Goal: Task Accomplishment & Management: Use online tool/utility

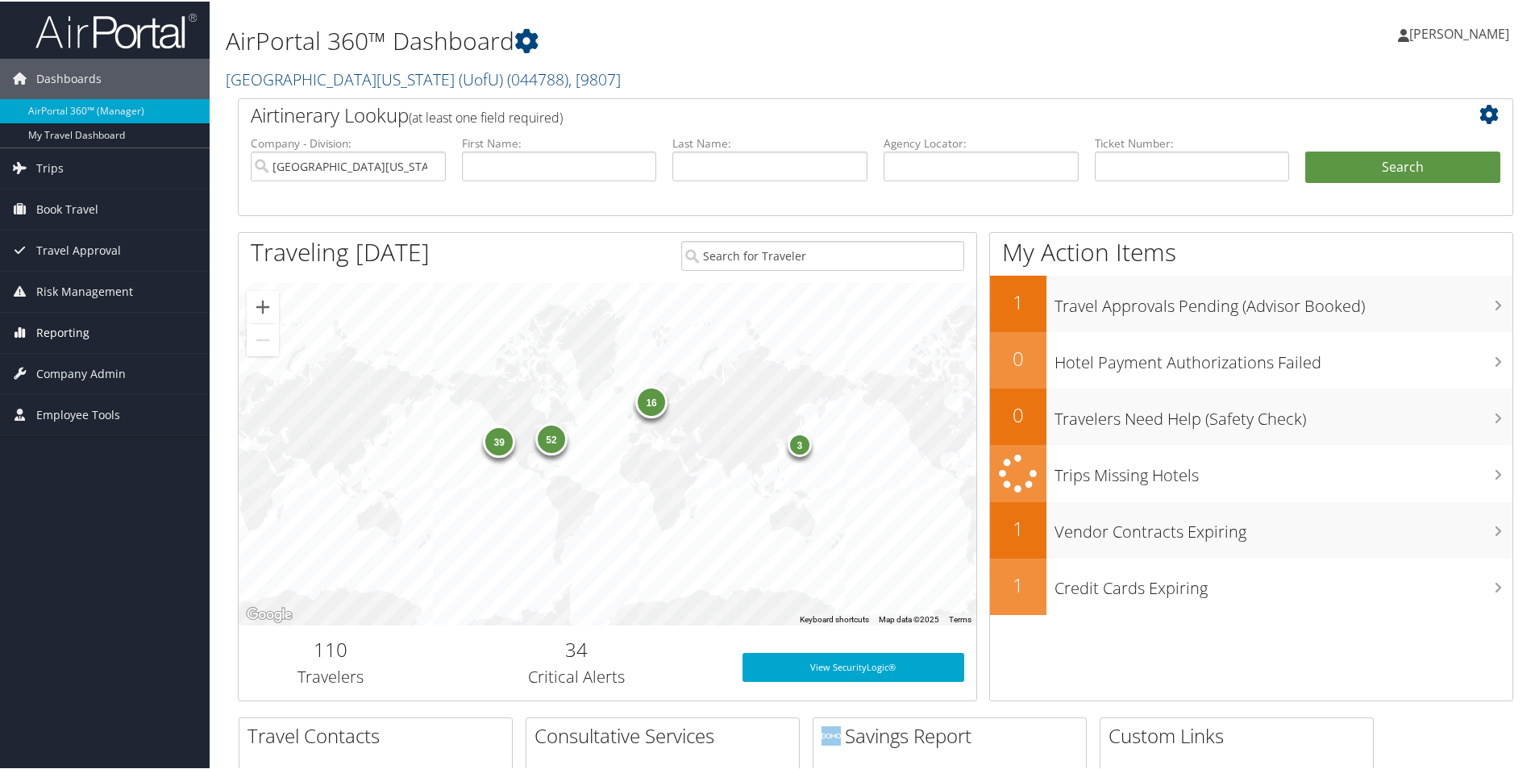
click at [85, 331] on span "Reporting" at bounding box center [62, 331] width 53 height 40
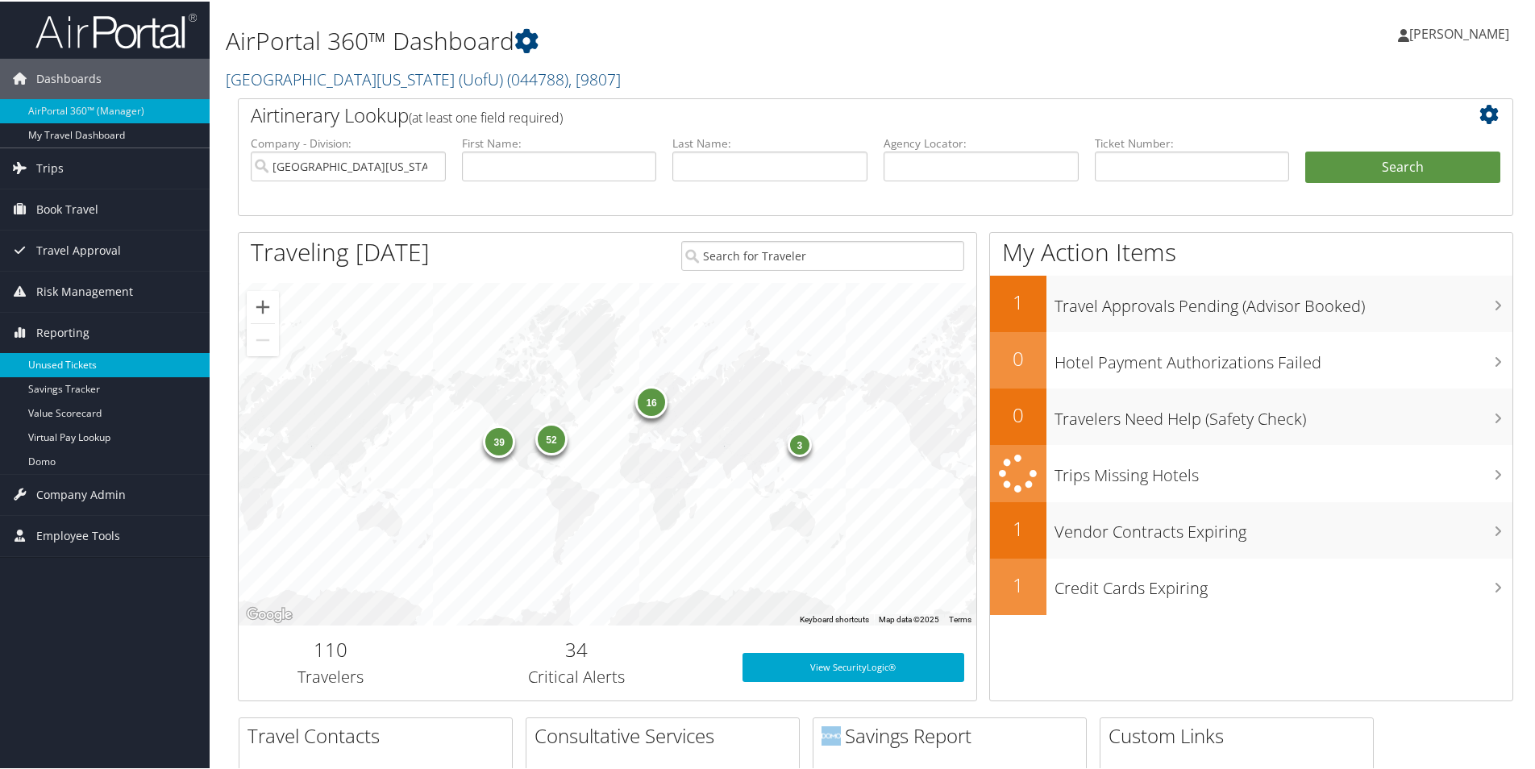
click at [85, 373] on link "Unused Tickets" at bounding box center [105, 363] width 210 height 24
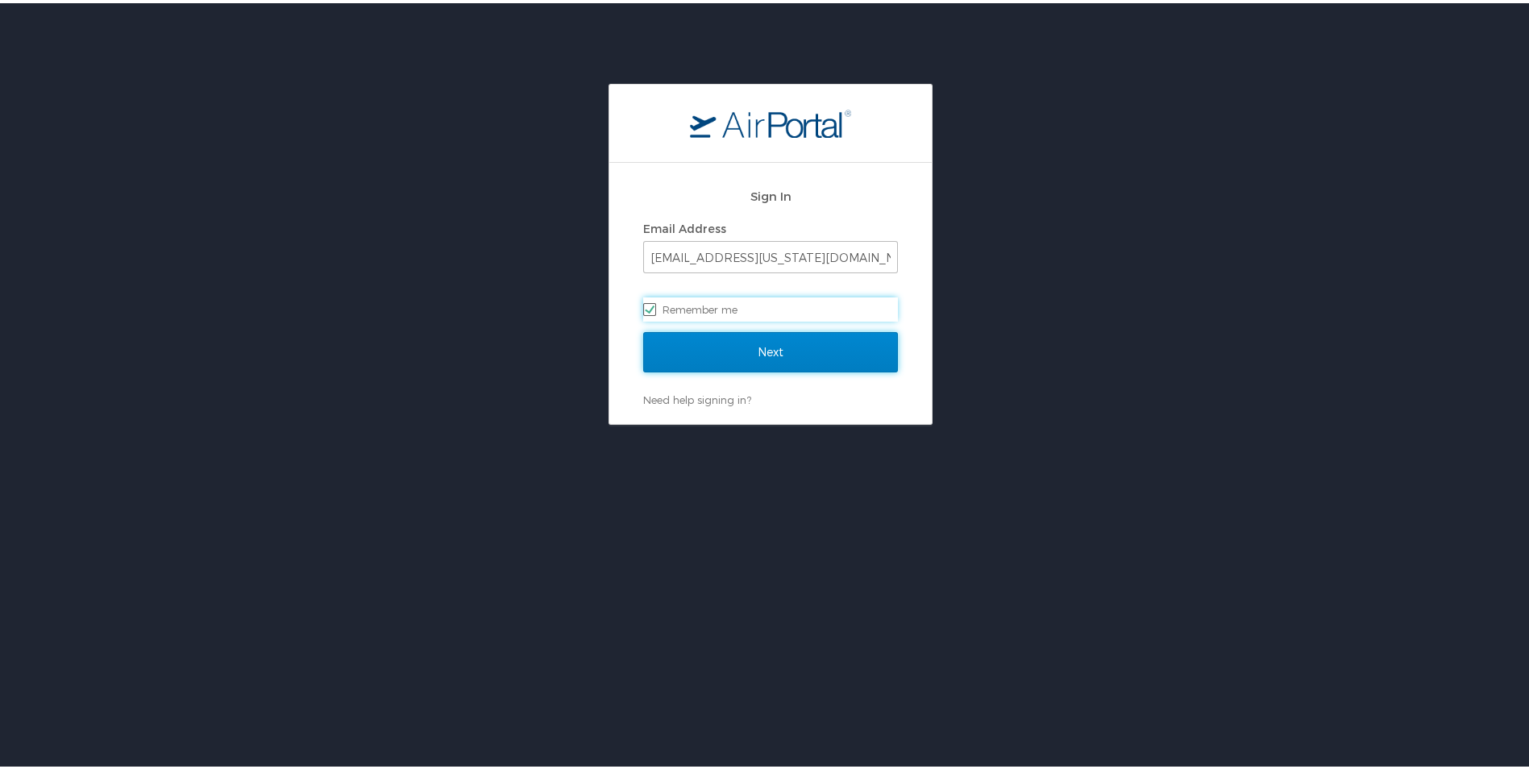
click at [775, 355] on input "Next" at bounding box center [770, 349] width 255 height 40
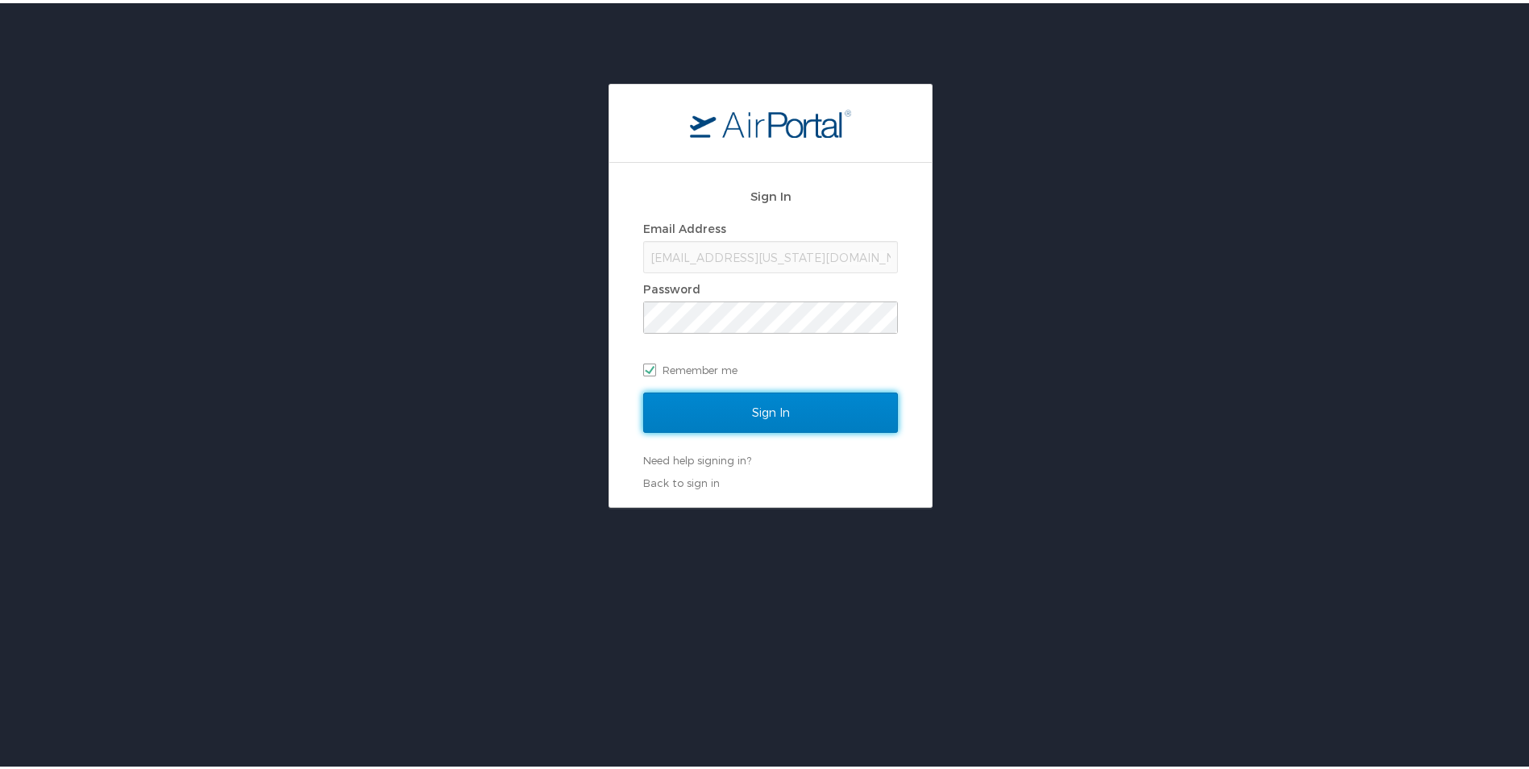
click at [780, 402] on input "Sign In" at bounding box center [770, 409] width 255 height 40
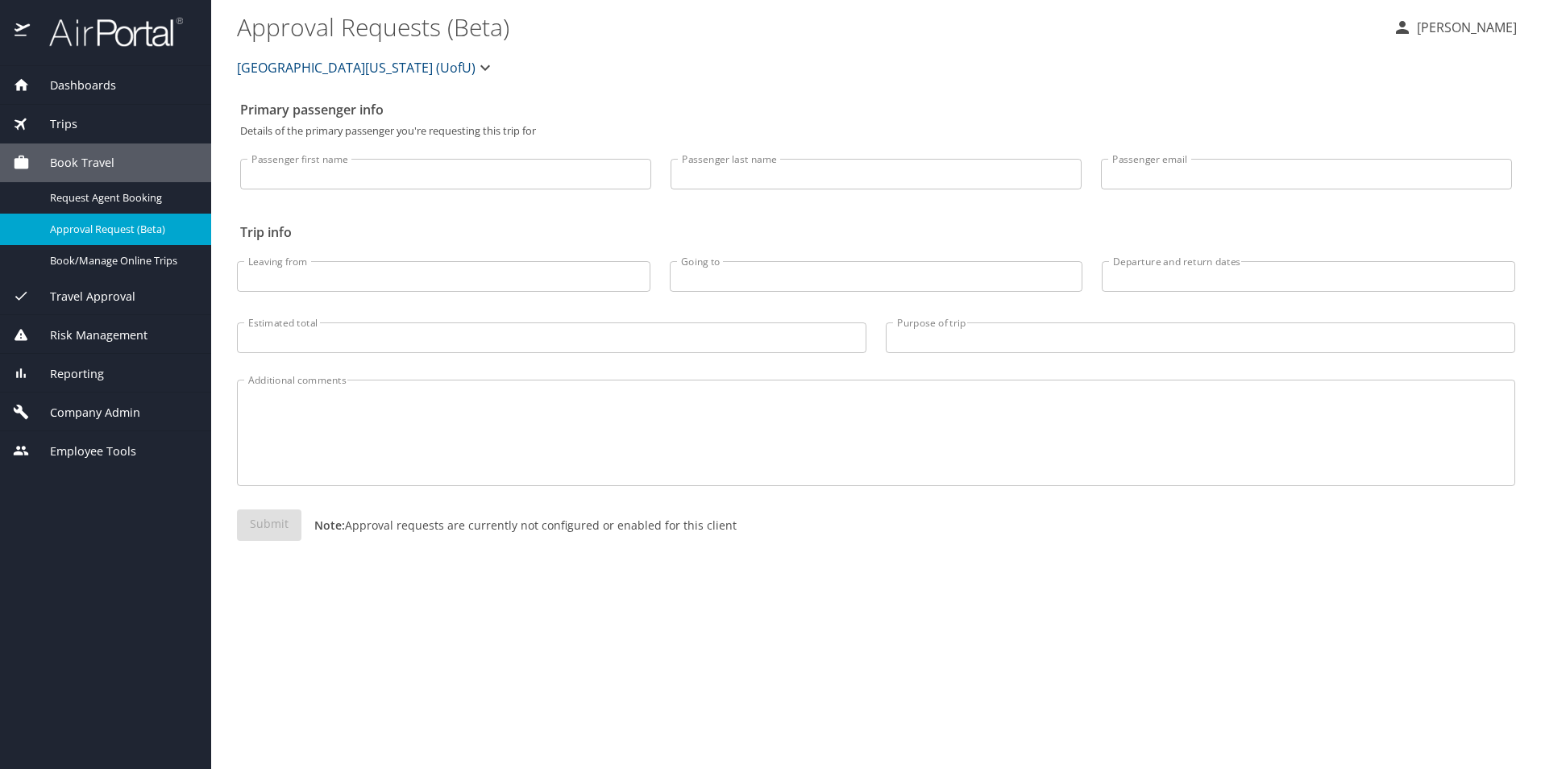
click at [94, 362] on div "Reporting" at bounding box center [105, 373] width 211 height 39
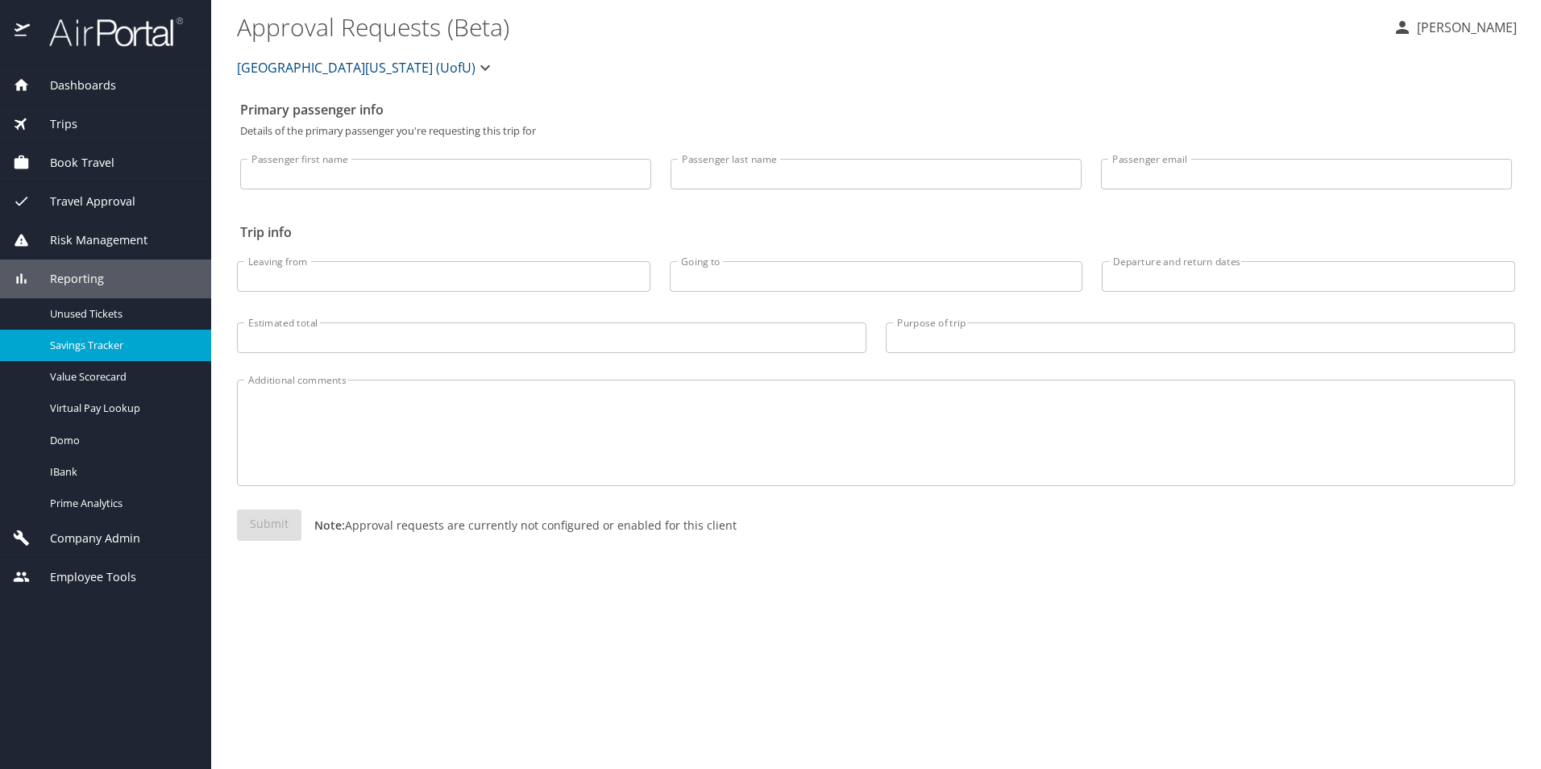
click at [135, 342] on span "Savings Tracker" at bounding box center [121, 345] width 142 height 15
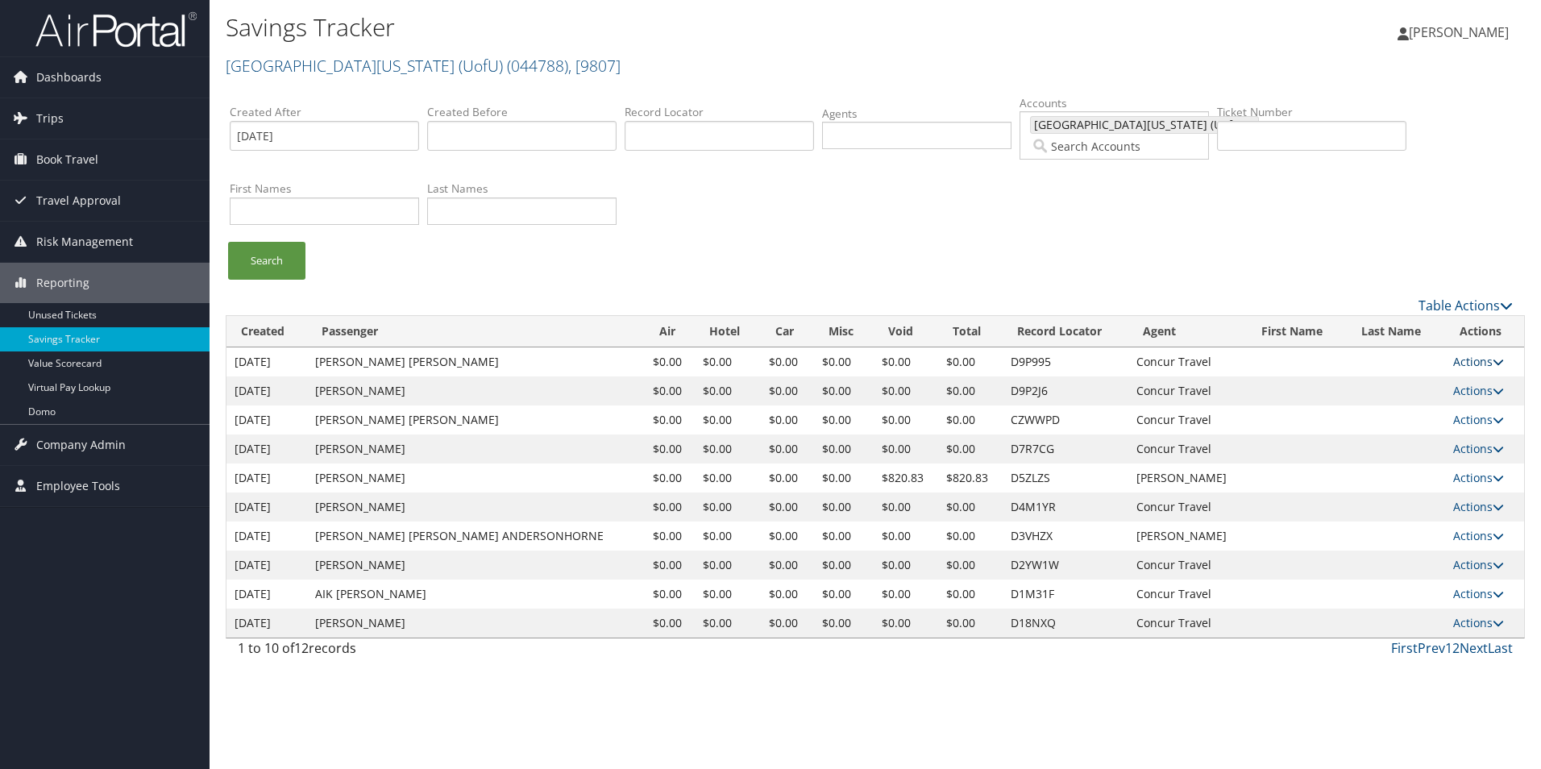
click at [1476, 360] on link "Actions" at bounding box center [1478, 361] width 51 height 15
click at [1467, 647] on link "Next" at bounding box center [1474, 648] width 28 height 18
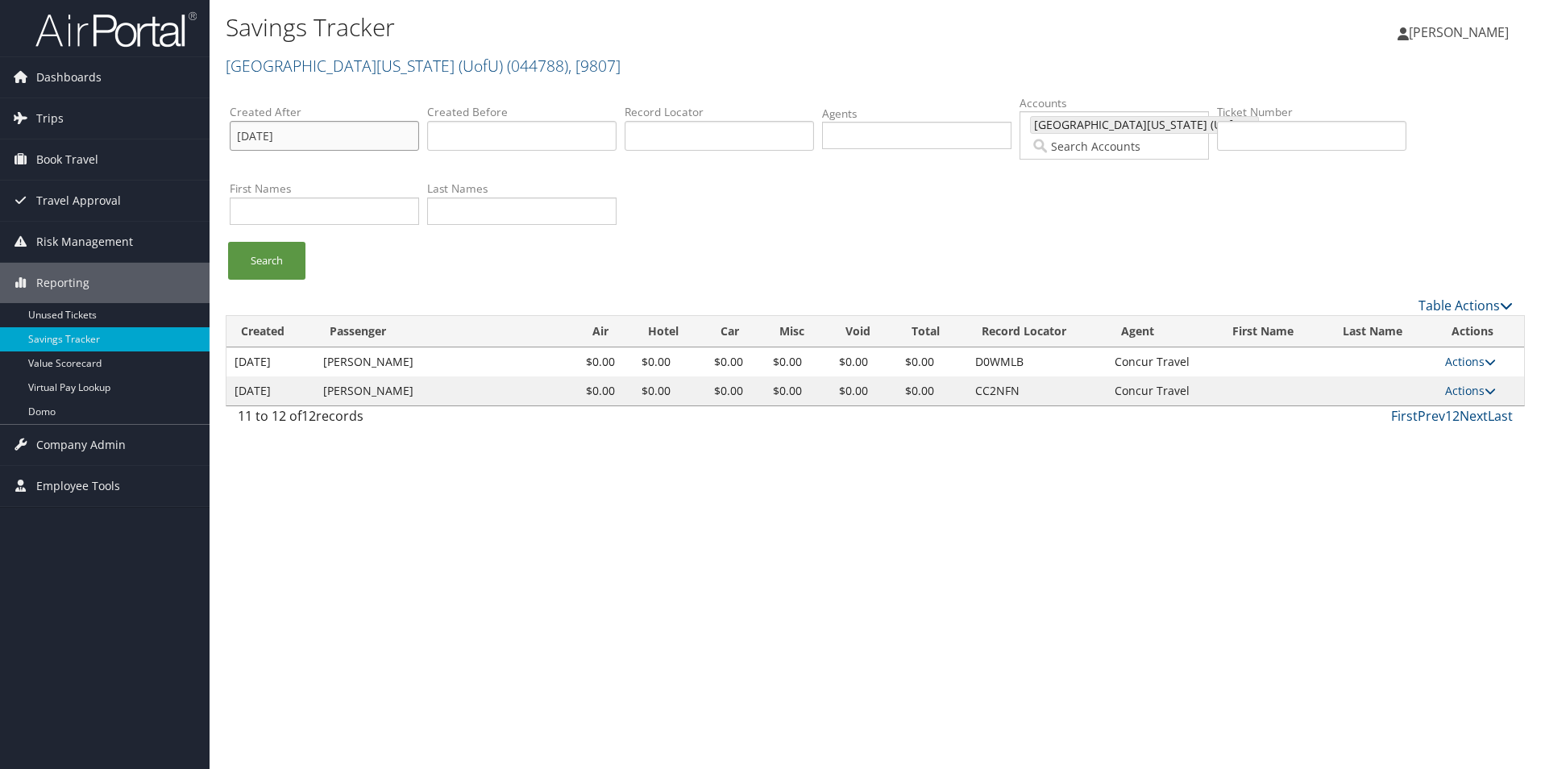
click at [340, 143] on input "08/04/2025" at bounding box center [324, 136] width 189 height 30
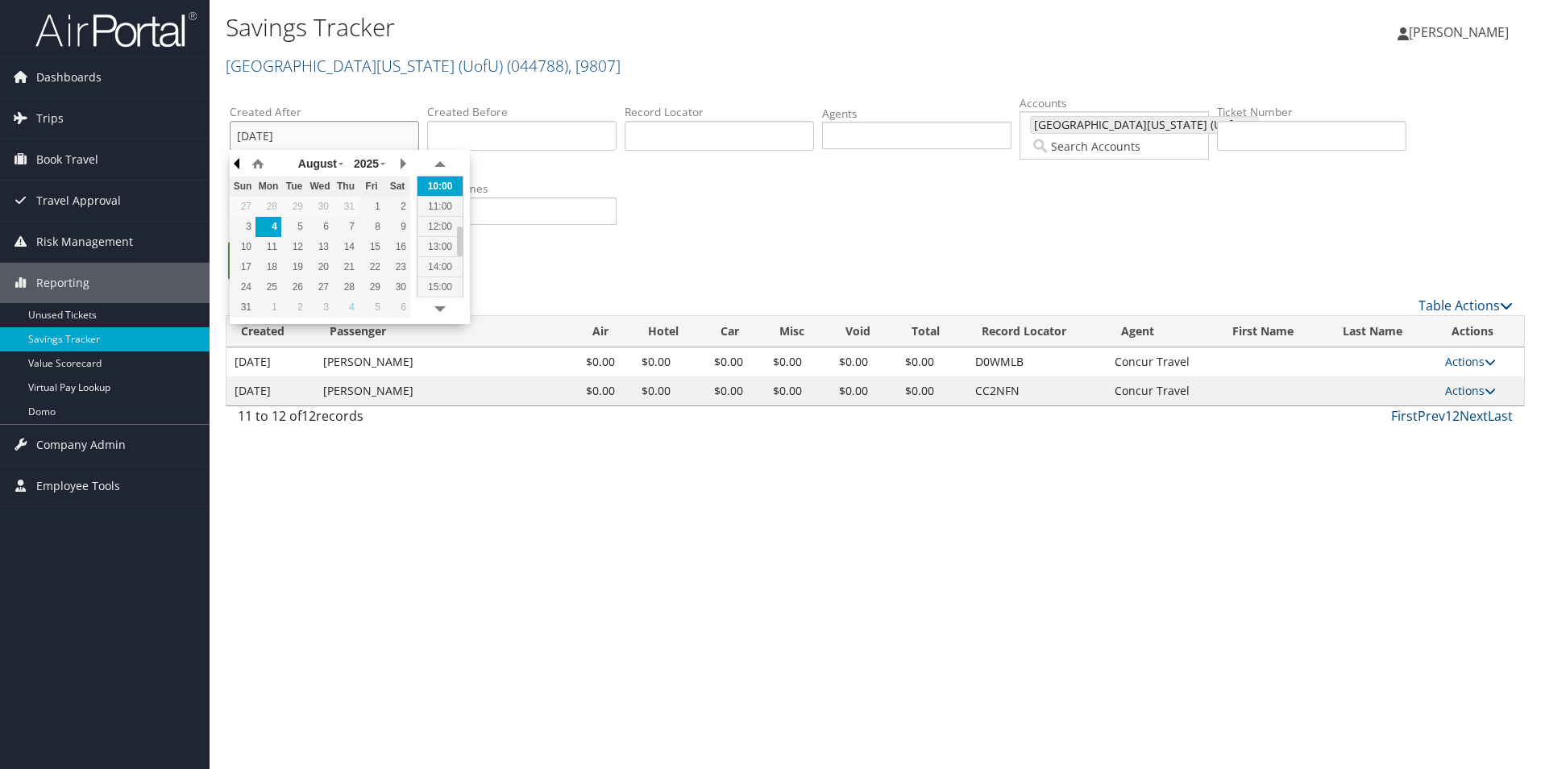
click at [236, 161] on button "button" at bounding box center [238, 164] width 16 height 24
click at [305, 207] on div "1" at bounding box center [294, 206] width 26 height 15
type input "2025-07-01 10:28"
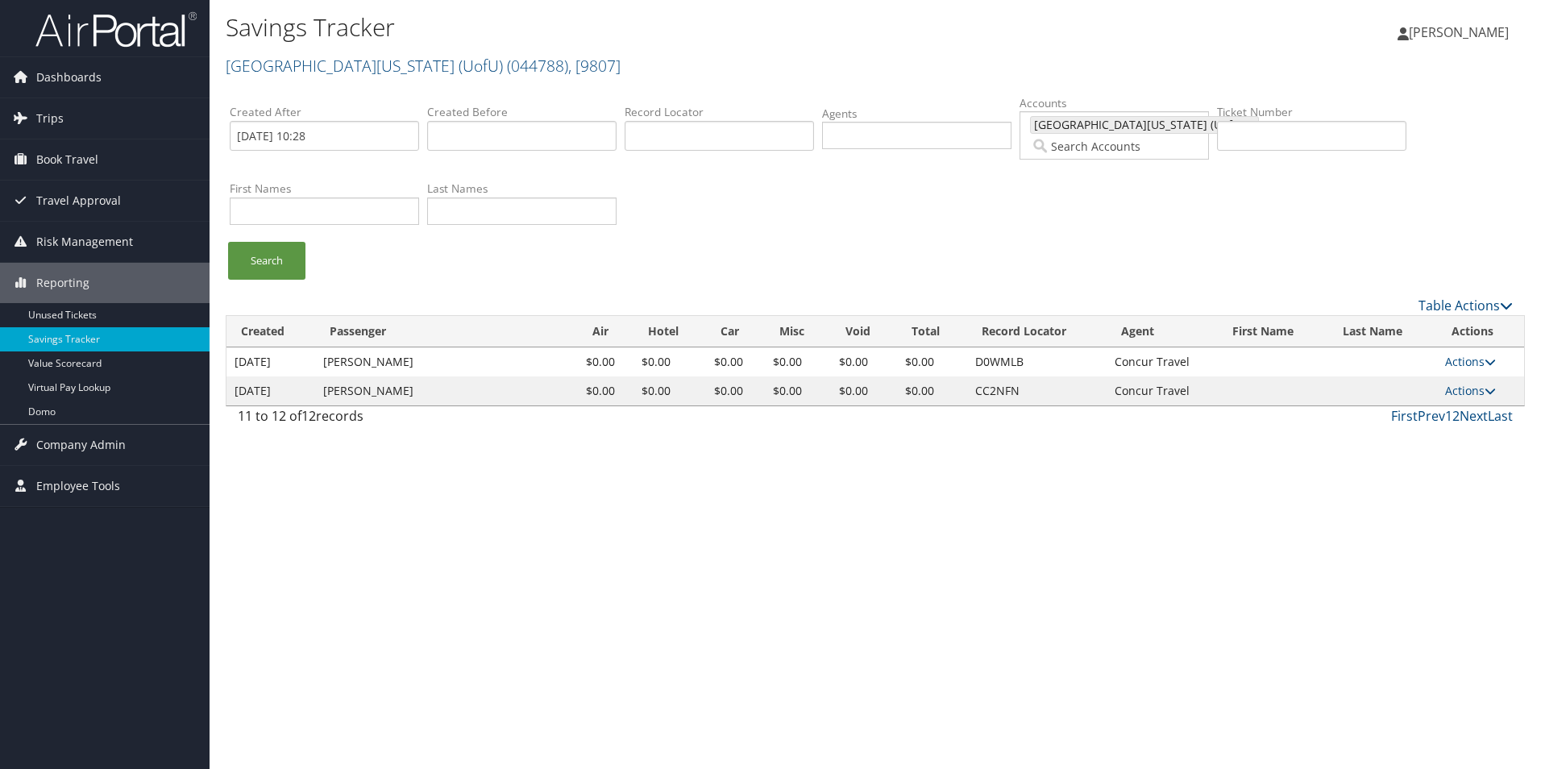
click at [829, 242] on ul "Search" at bounding box center [884, 269] width 1308 height 54
click at [277, 249] on link "Search" at bounding box center [266, 261] width 77 height 38
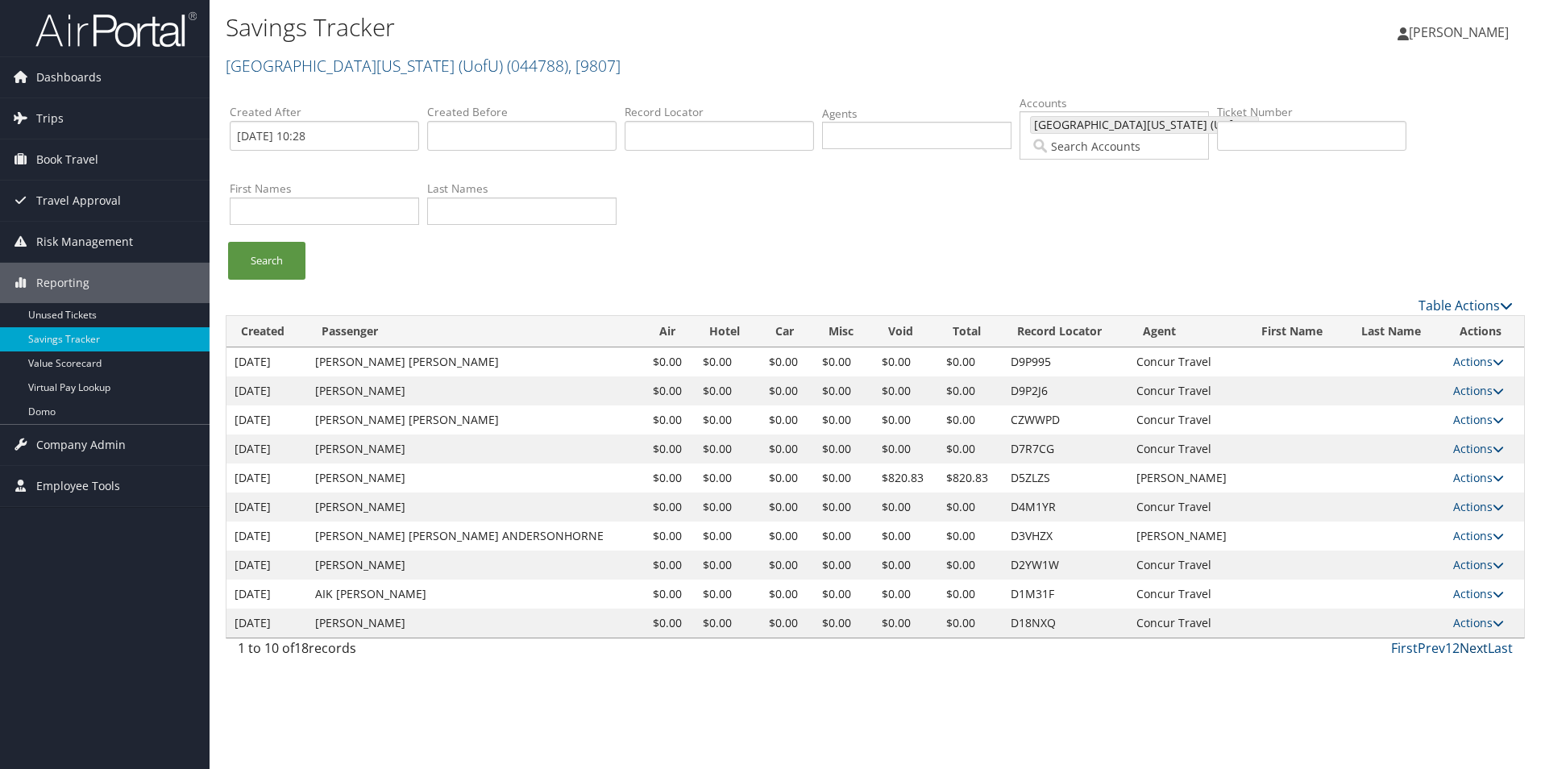
click at [1477, 652] on link "Next" at bounding box center [1474, 648] width 28 height 18
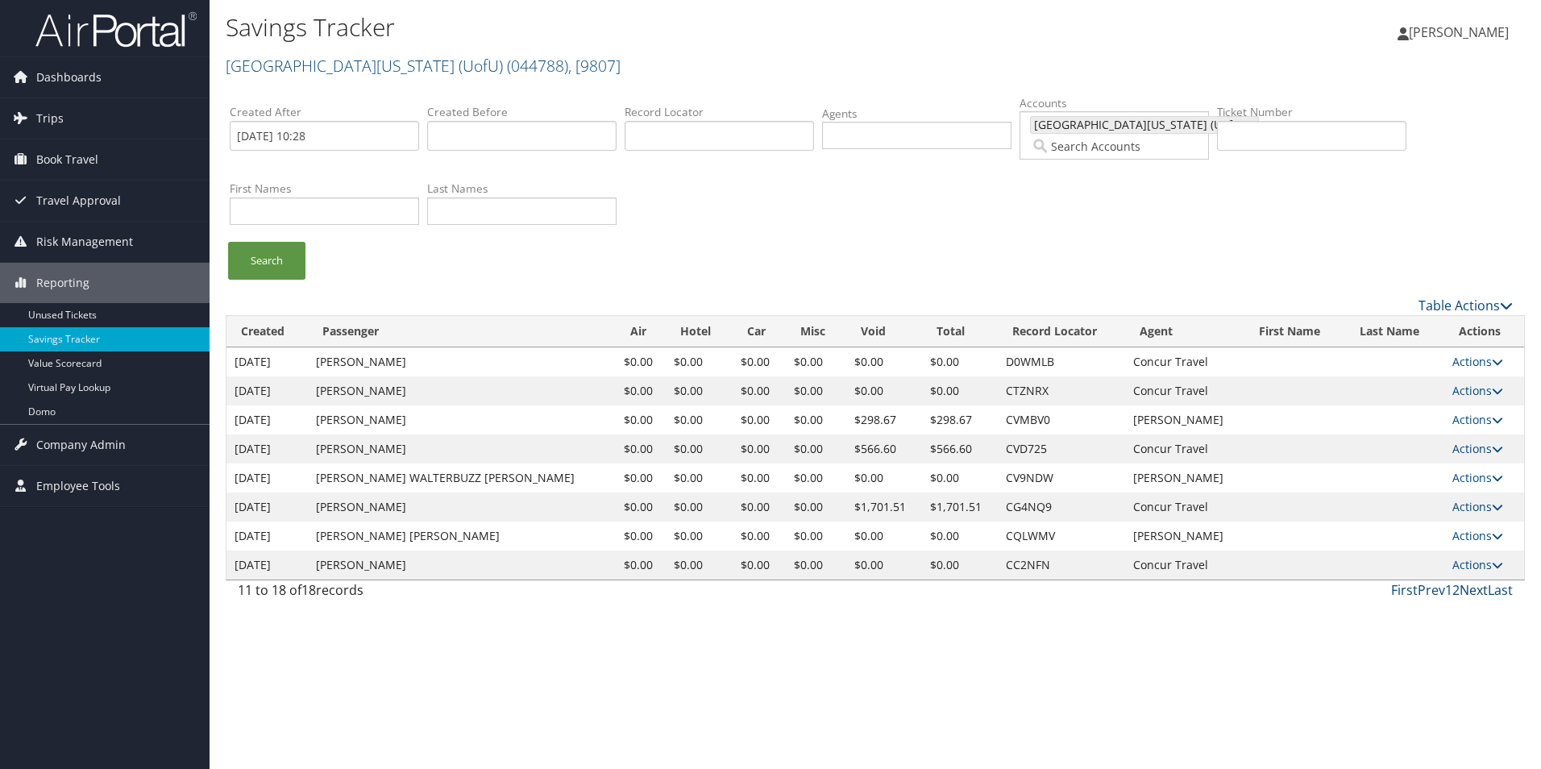
click at [1474, 586] on link "Next" at bounding box center [1474, 590] width 28 height 18
click at [88, 314] on link "Unused Tickets" at bounding box center [105, 315] width 210 height 24
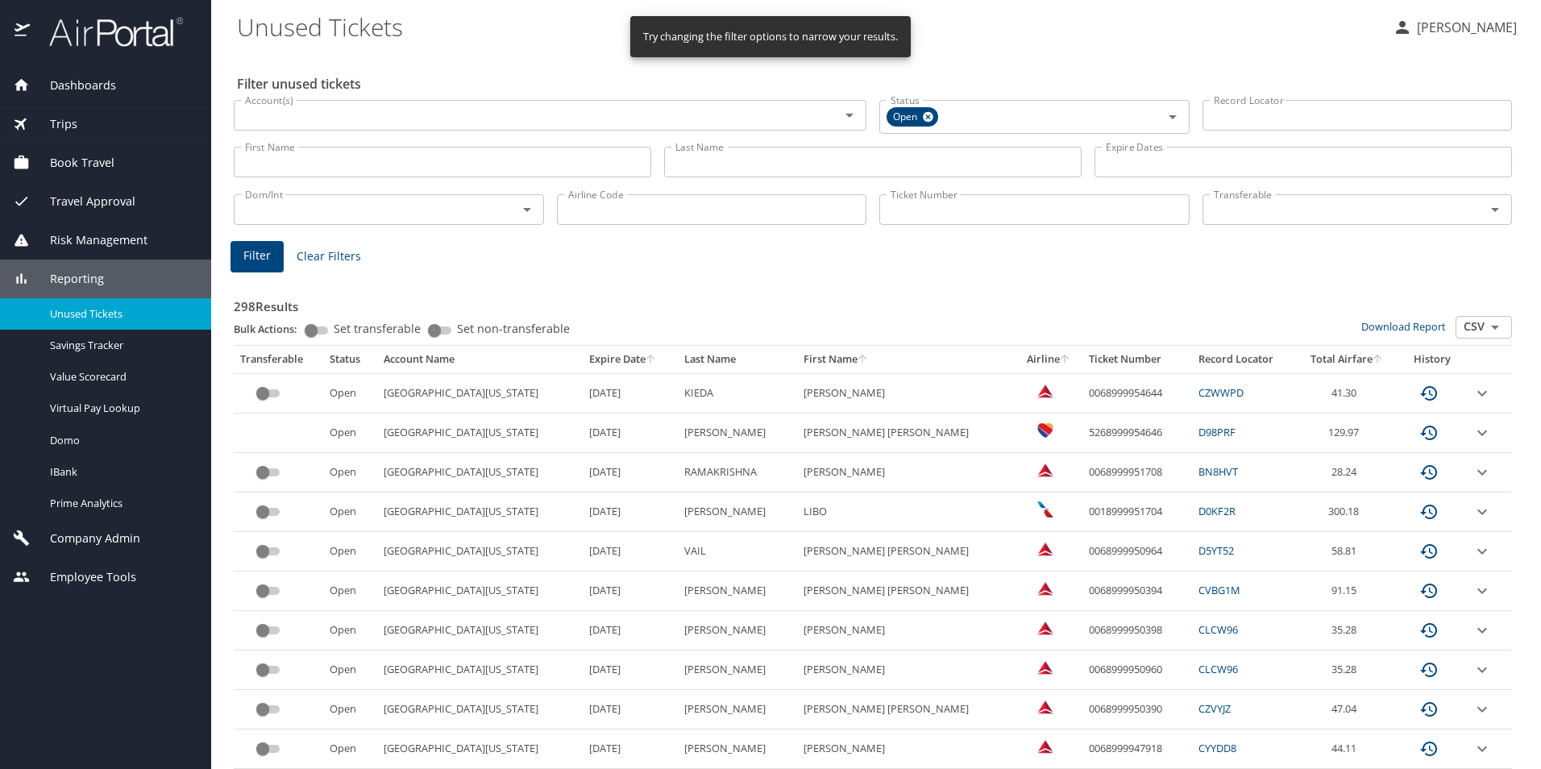
click at [588, 358] on th "Expire Date" at bounding box center [630, 359] width 95 height 27
